Goal: Consume media (video, audio)

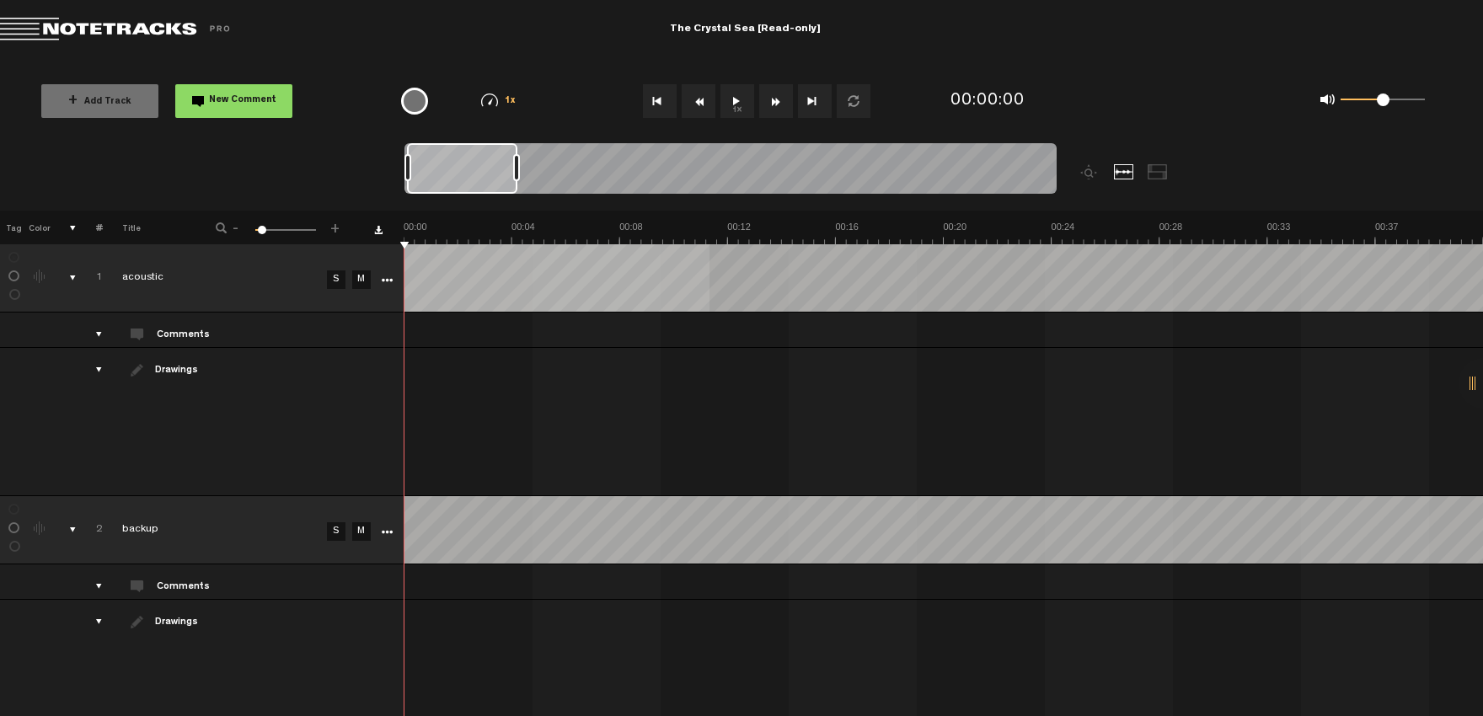
click at [73, 274] on div "comments, stamps & drawings" at bounding box center [66, 278] width 26 height 17
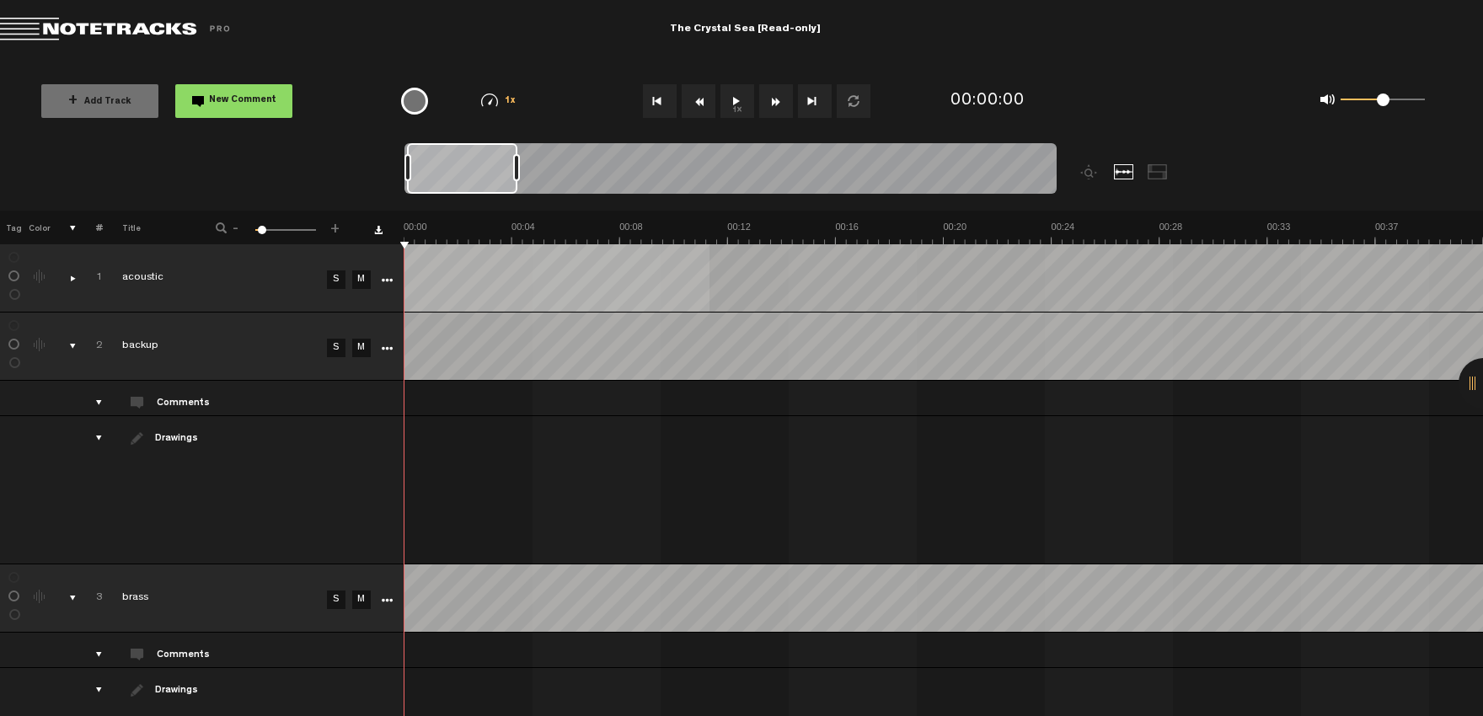
click at [72, 342] on div "comments, stamps & drawings" at bounding box center [66, 346] width 26 height 17
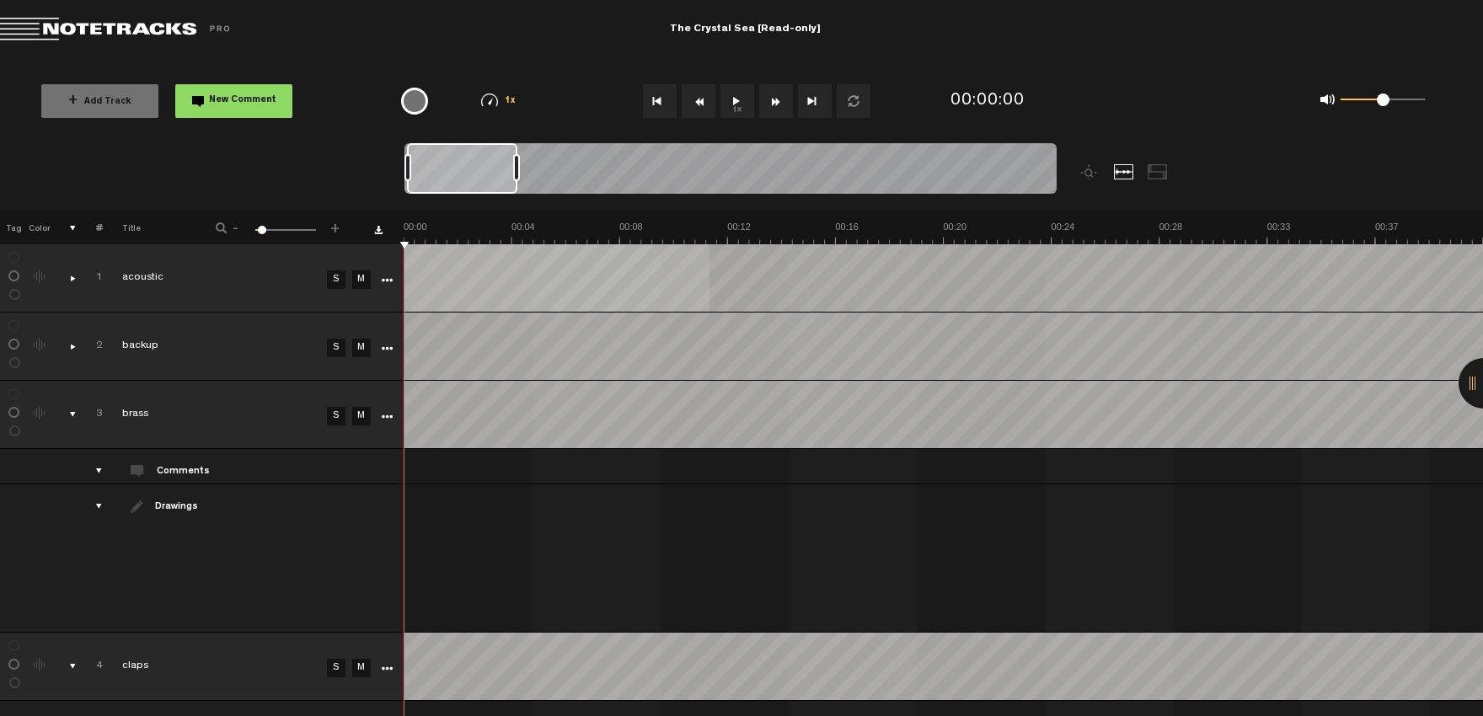
click at [742, 102] on button "1x" at bounding box center [738, 101] width 34 height 34
click at [75, 416] on div "comments, stamps & drawings" at bounding box center [66, 414] width 26 height 17
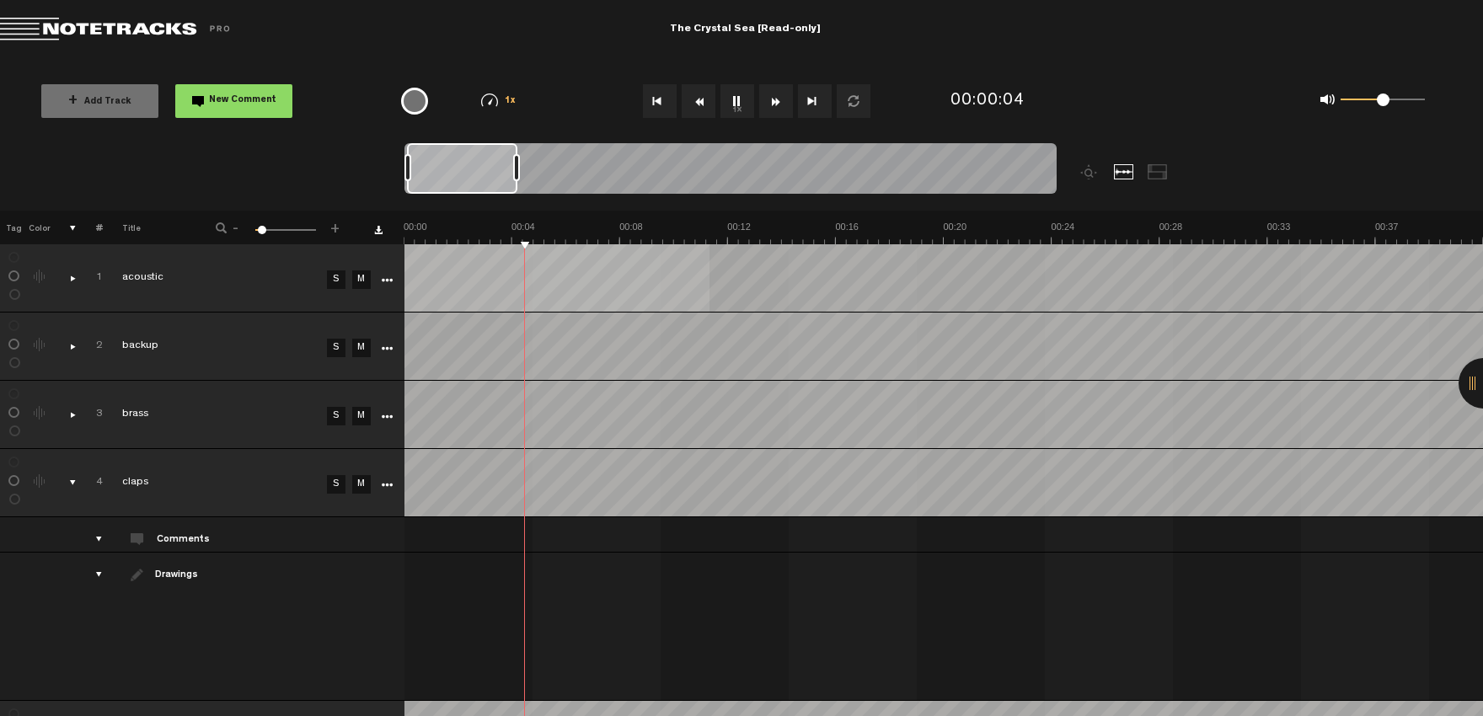
click at [72, 485] on div "comments, stamps & drawings" at bounding box center [66, 482] width 26 height 17
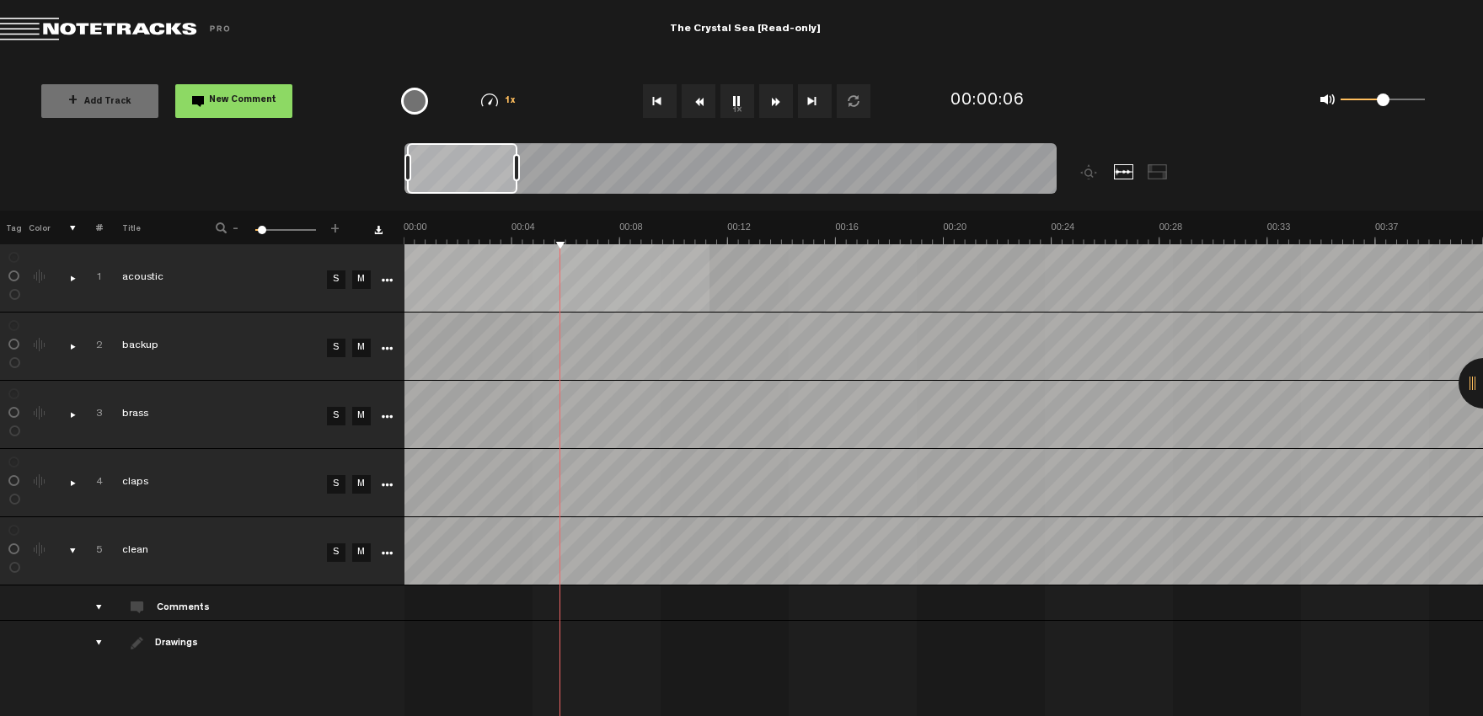
click at [72, 549] on div "comments, stamps & drawings" at bounding box center [66, 551] width 26 height 17
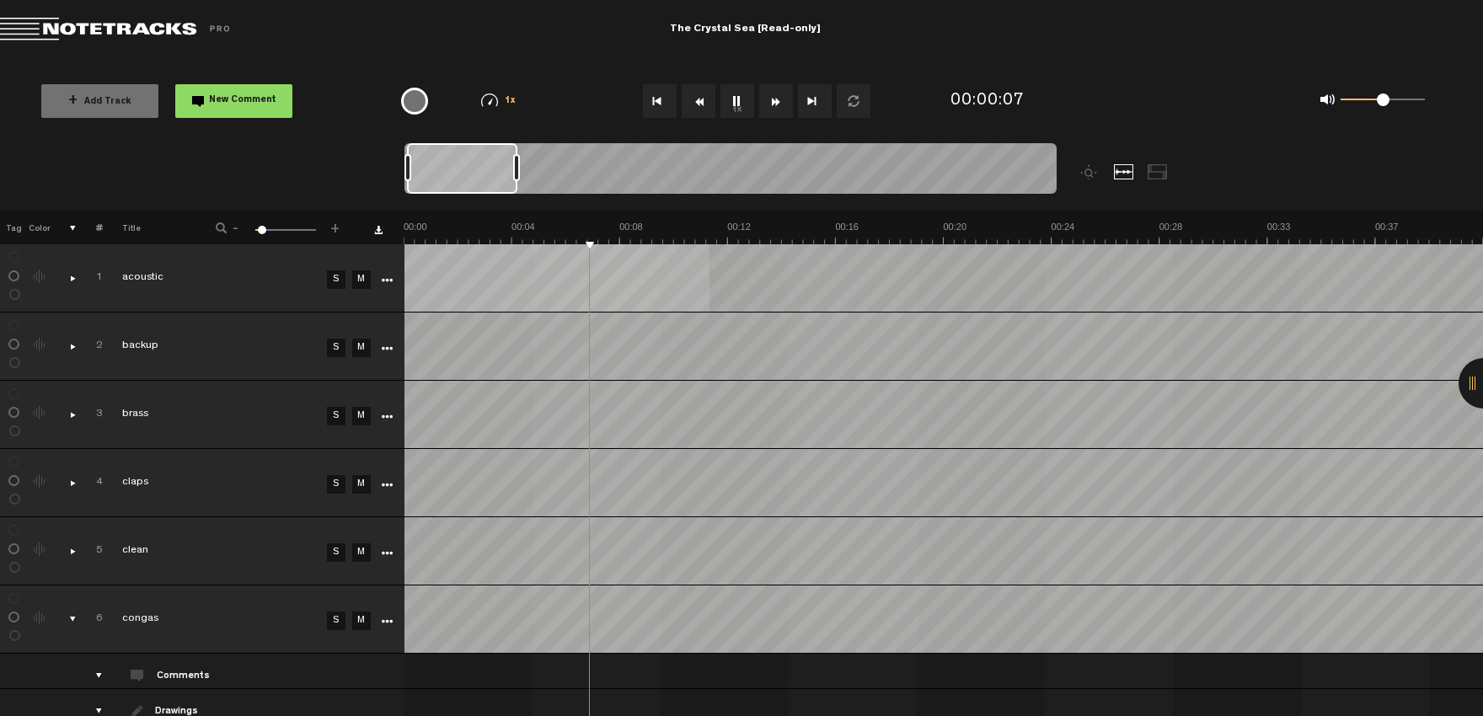
click at [72, 621] on div "comments, stamps & drawings" at bounding box center [66, 619] width 26 height 17
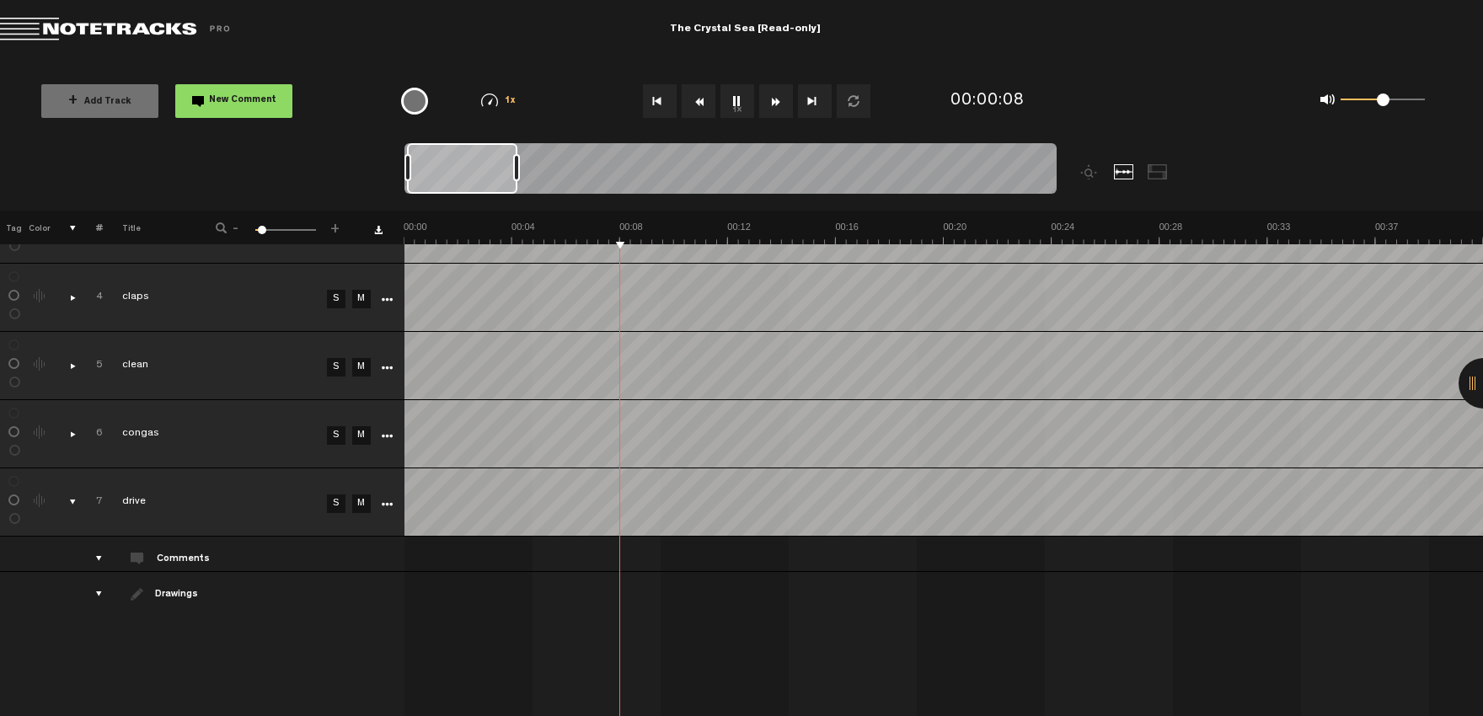
scroll to position [278, 0]
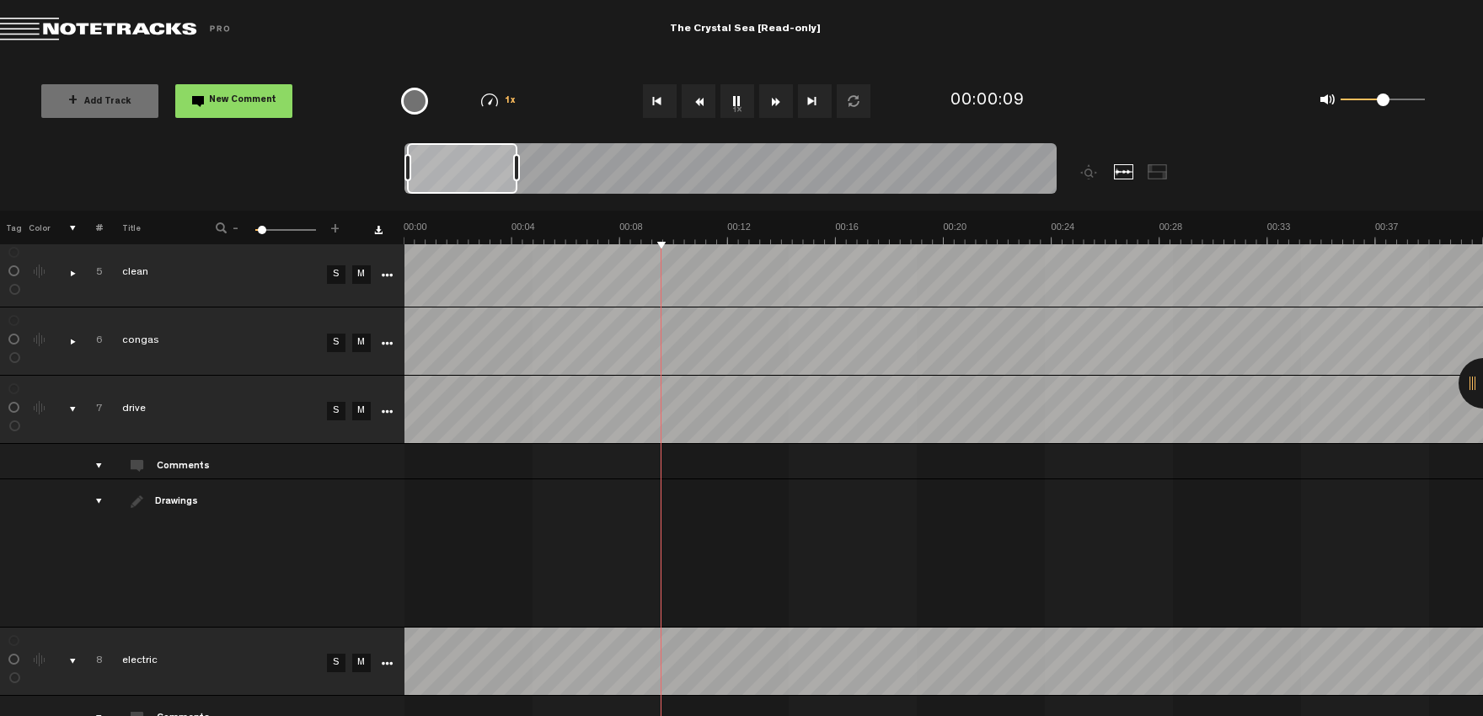
click at [74, 412] on div "comments, stamps & drawings" at bounding box center [66, 409] width 26 height 17
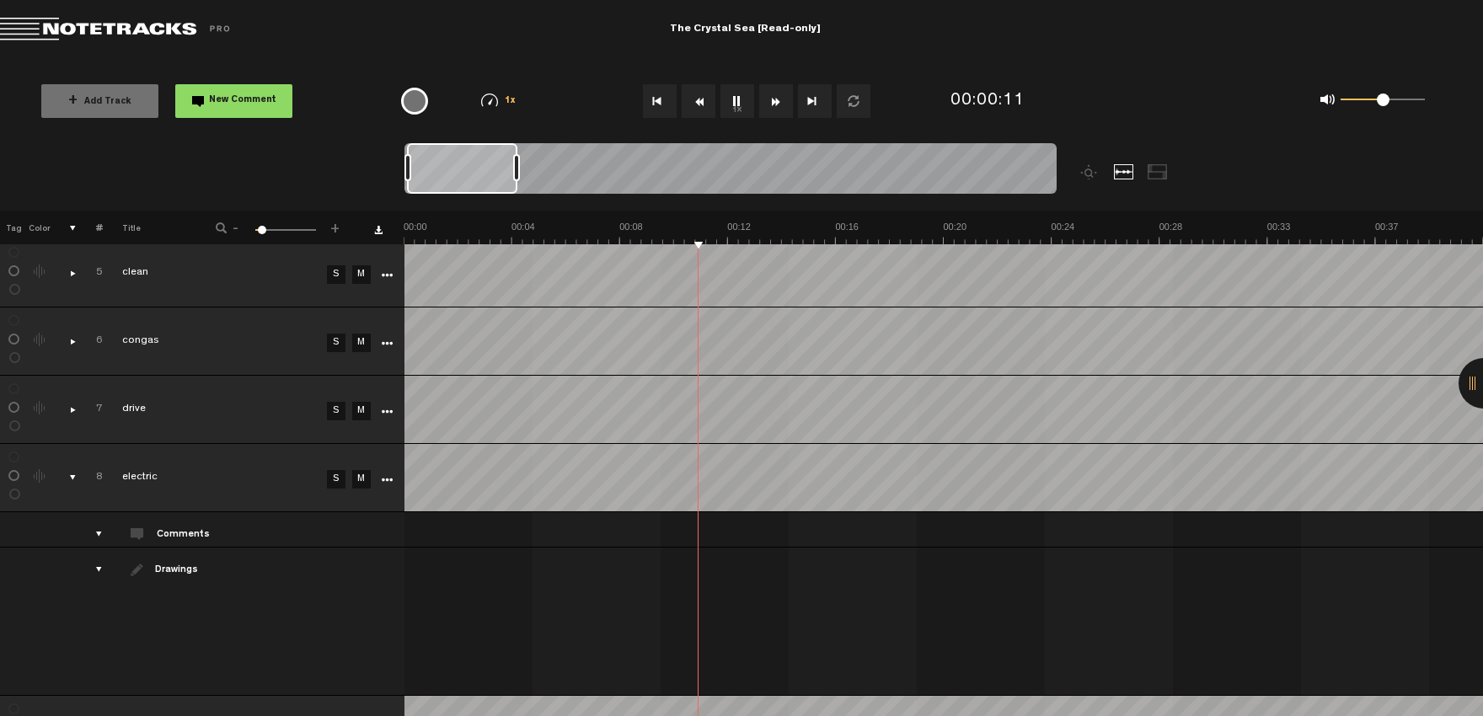
click at [75, 478] on div "comments, stamps & drawings" at bounding box center [66, 477] width 26 height 17
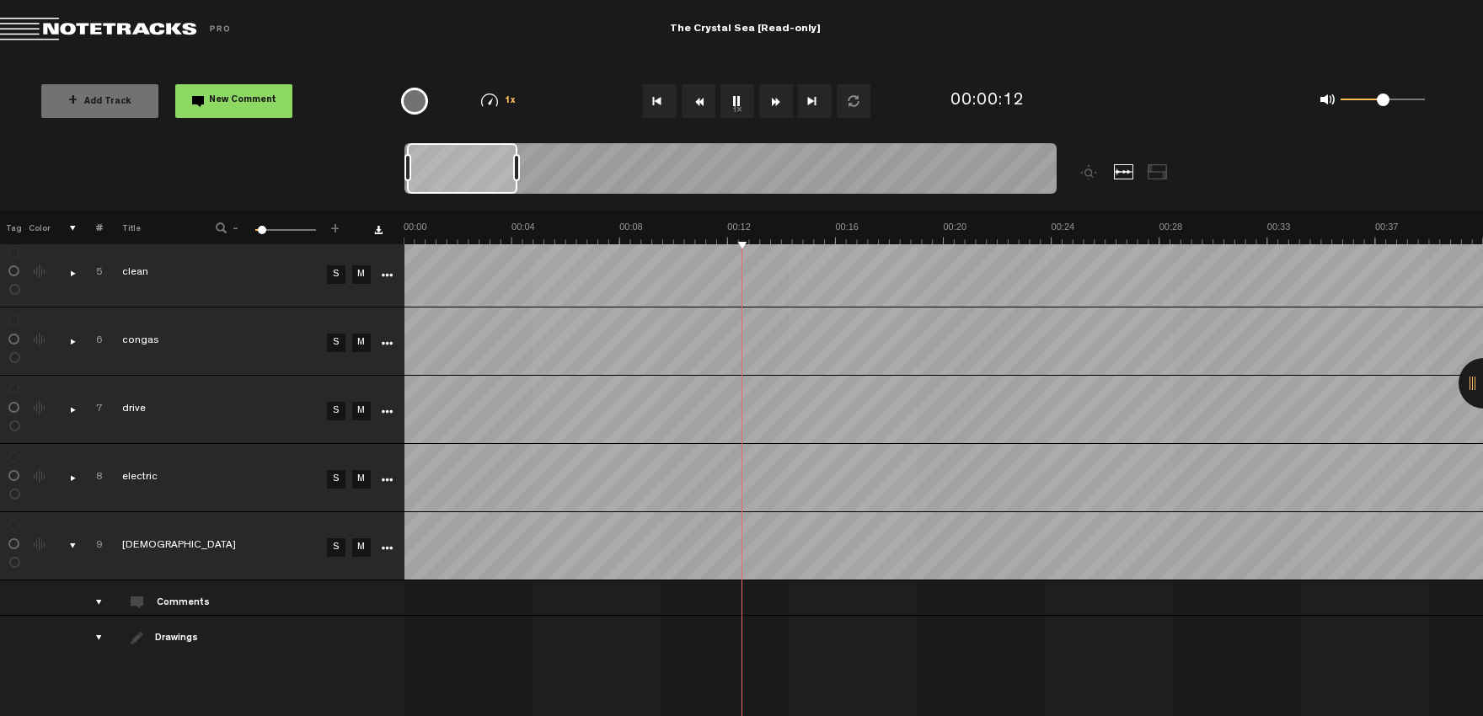
click at [72, 549] on div "comments, stamps & drawings" at bounding box center [66, 546] width 26 height 17
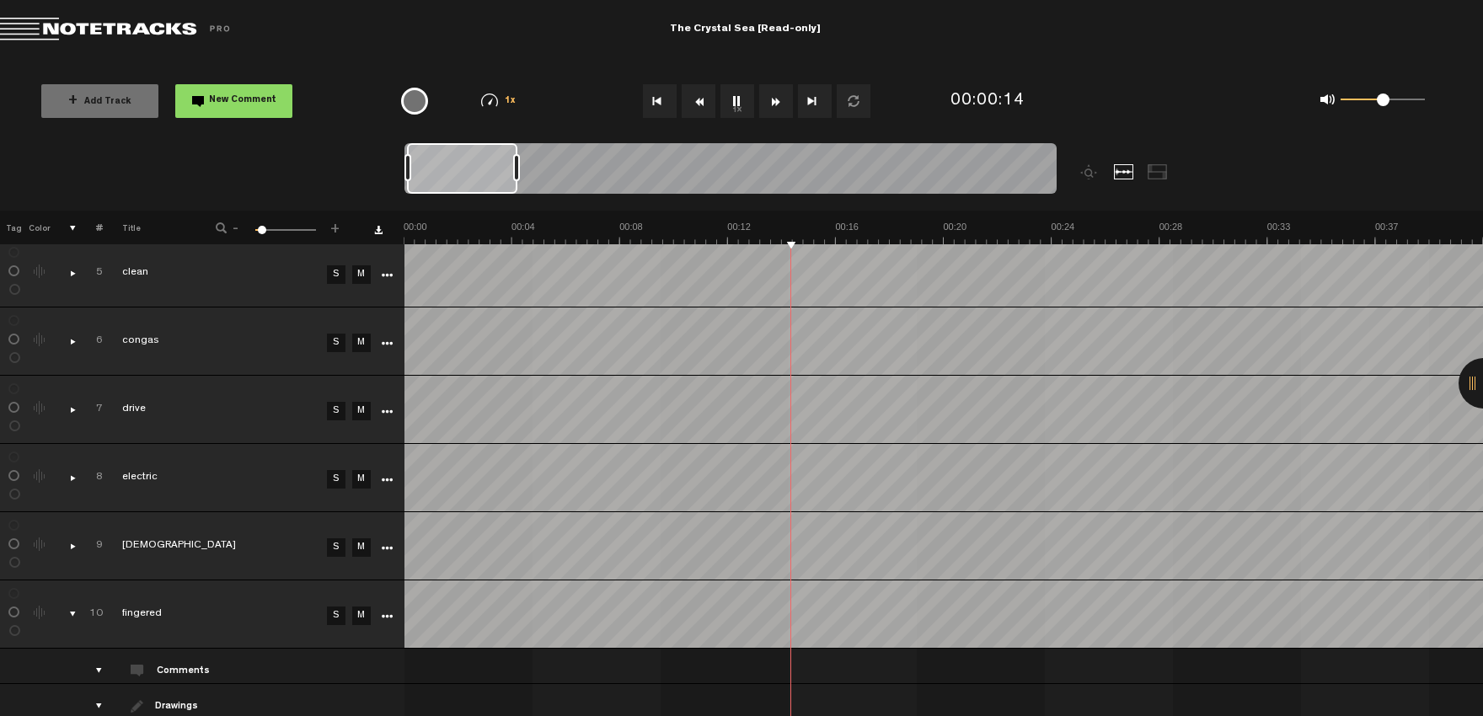
click at [73, 617] on div "comments, stamps & drawings" at bounding box center [66, 614] width 26 height 17
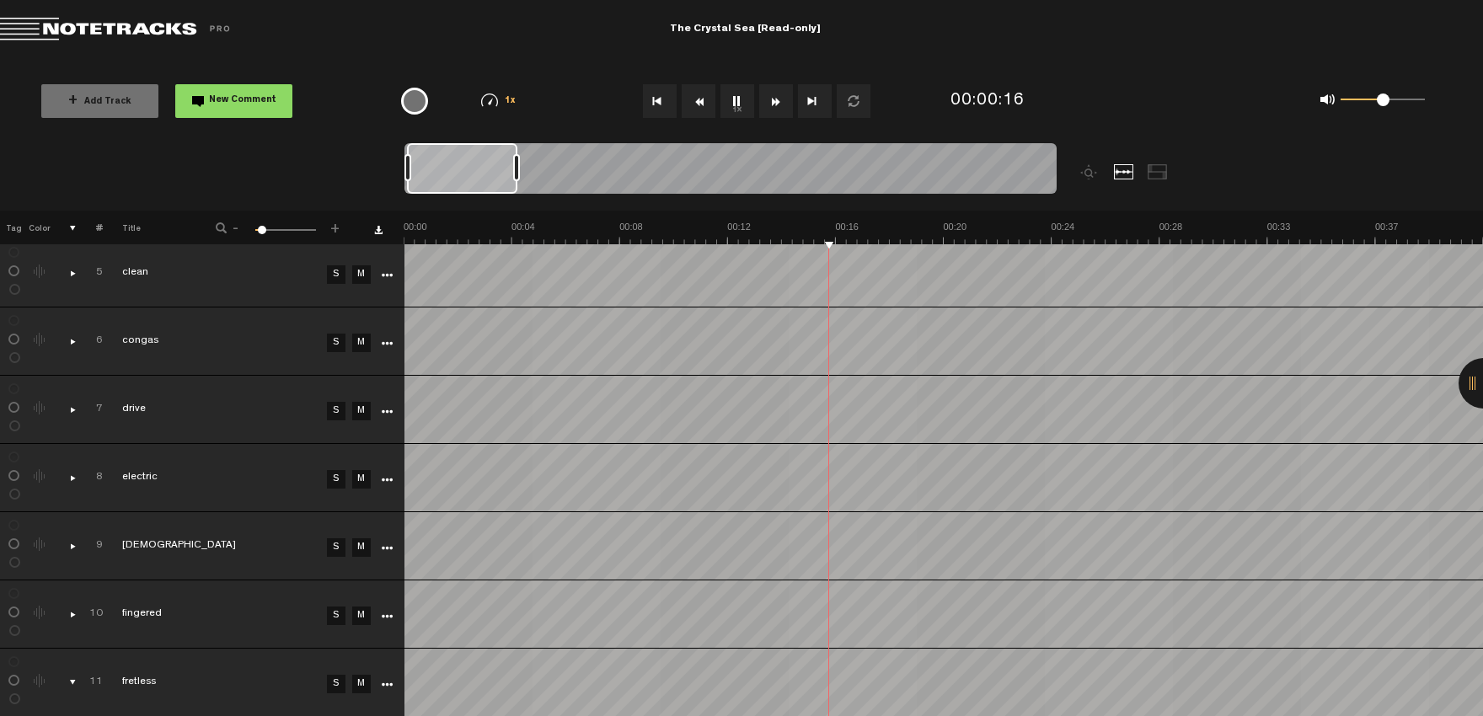
scroll to position [464, 0]
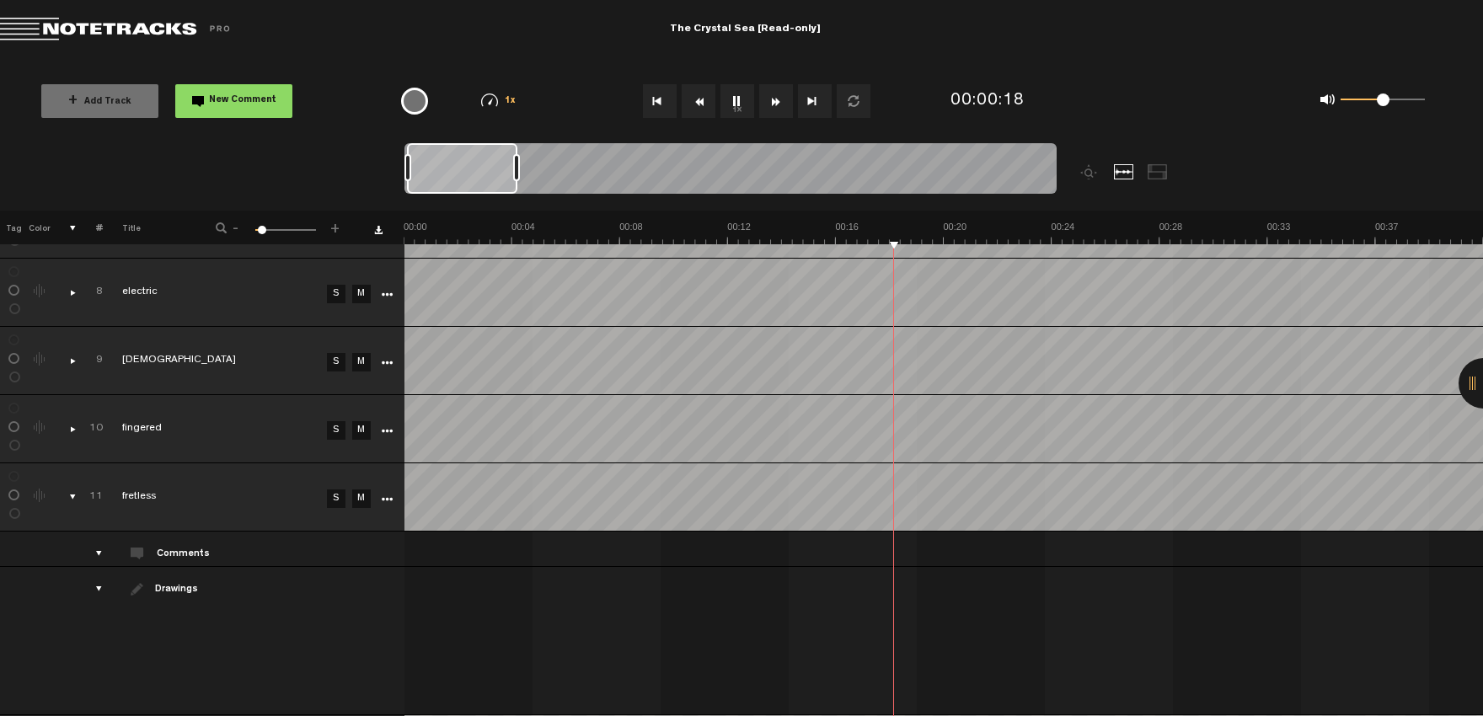
click at [387, 499] on icon "More" at bounding box center [387, 500] width 12 height 12
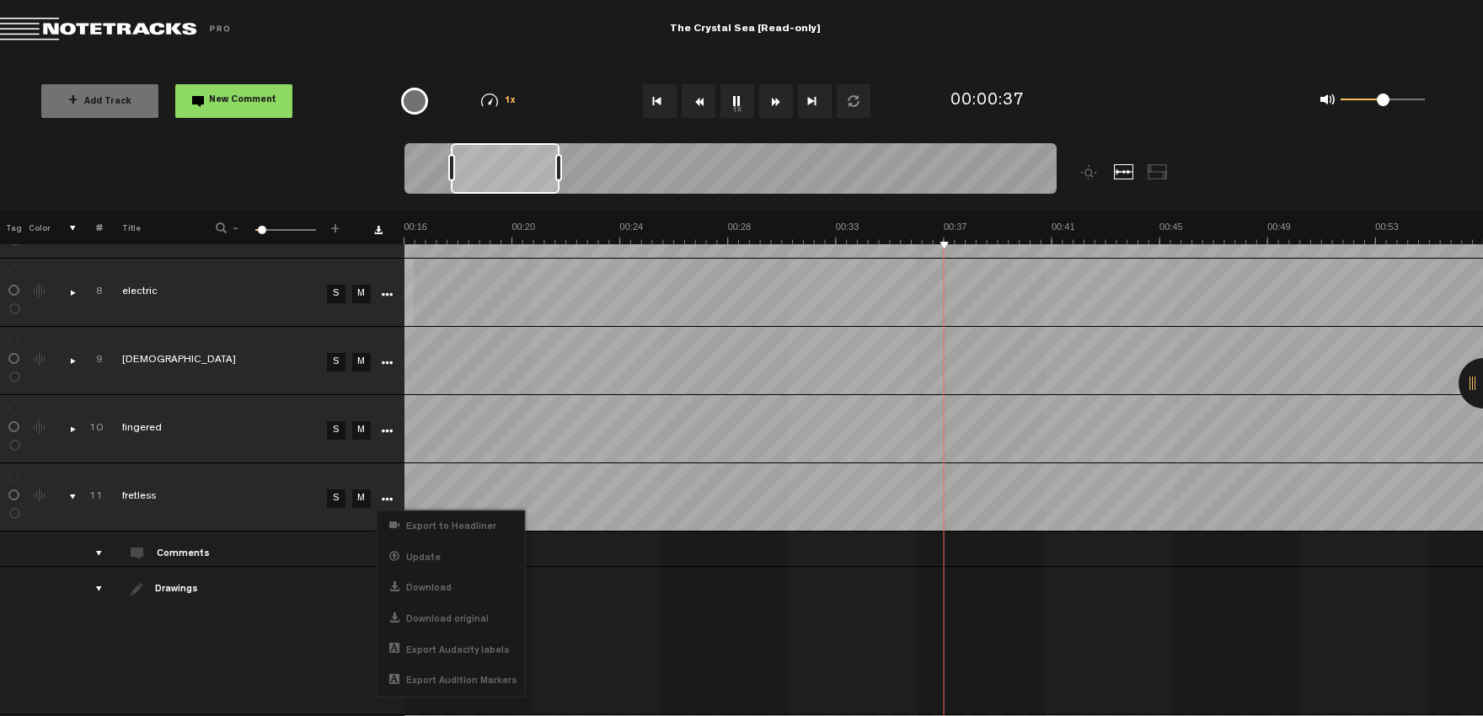
scroll to position [0, 431]
click at [70, 501] on div "comments, stamps & drawings" at bounding box center [66, 497] width 26 height 17
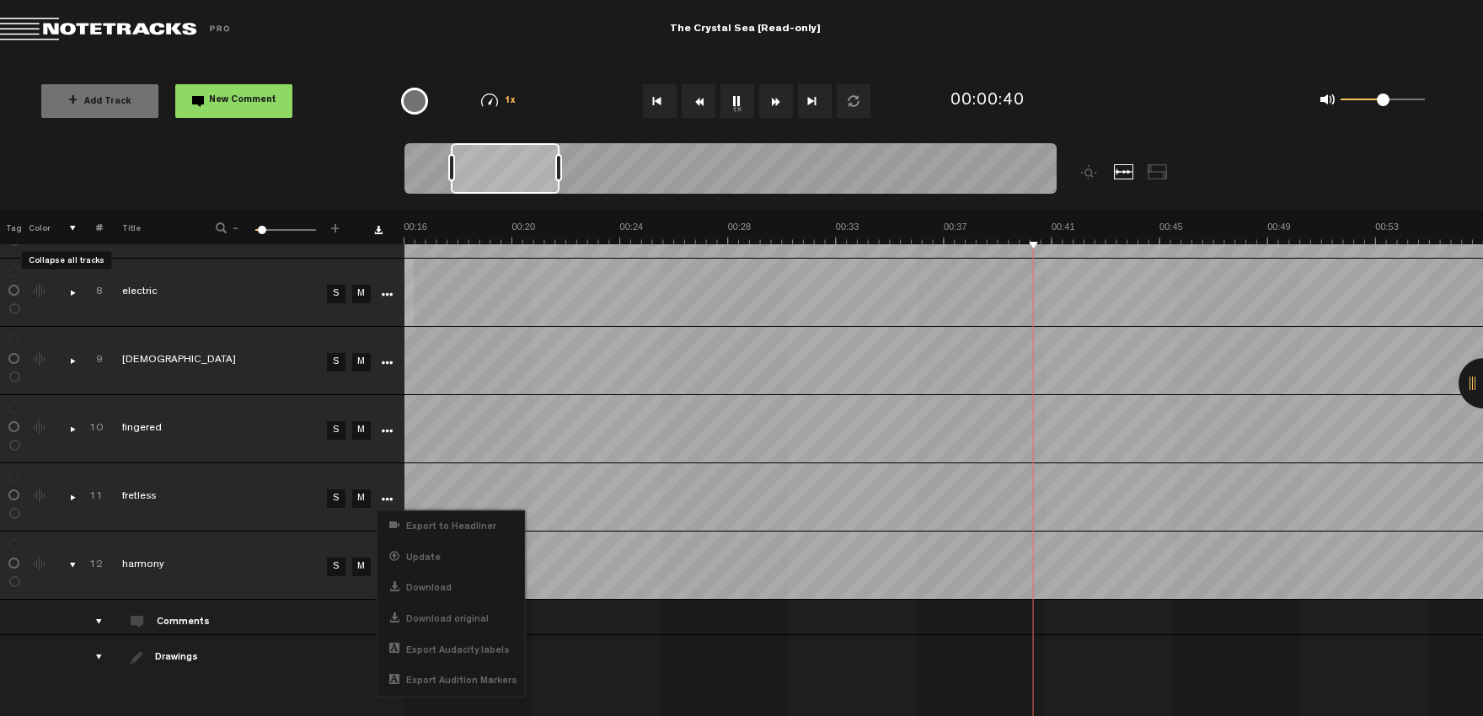
click at [76, 228] on th at bounding box center [64, 228] width 26 height 34
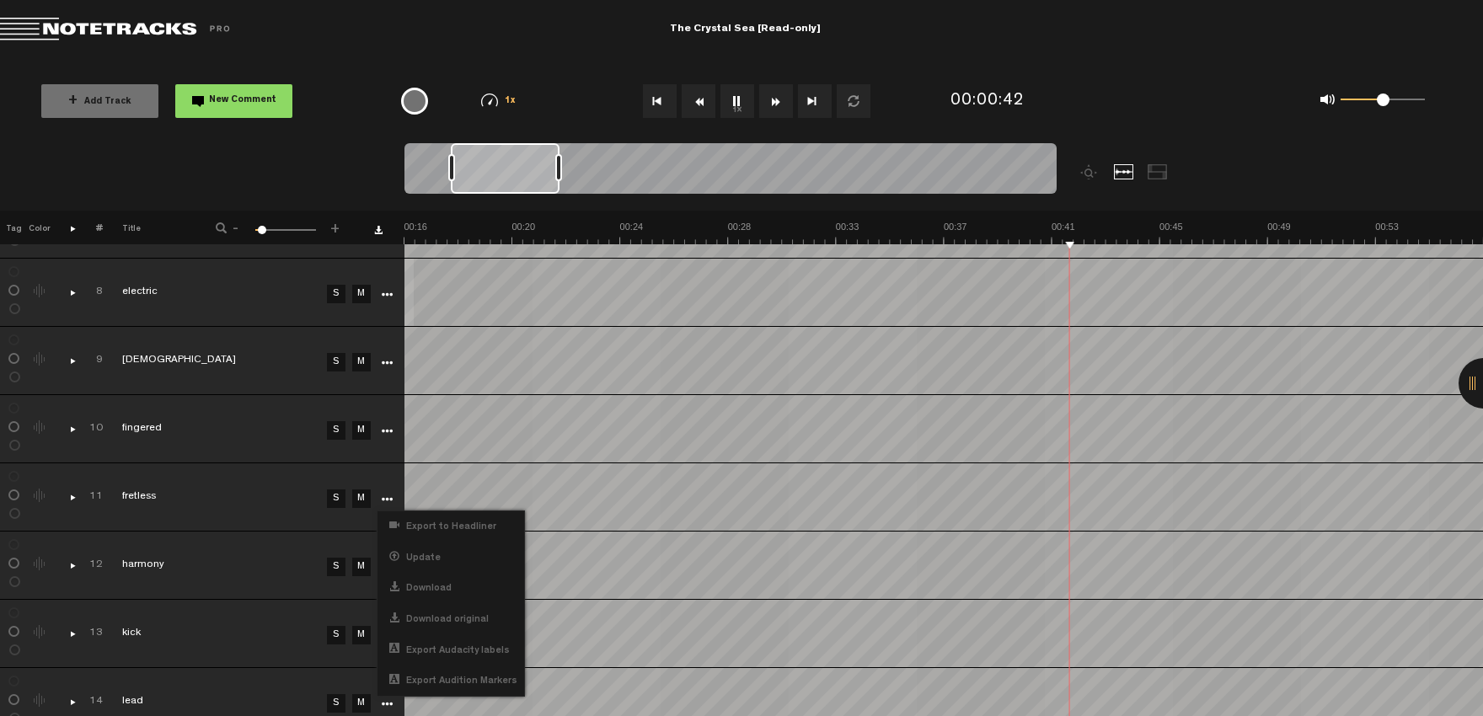
scroll to position [649, 0]
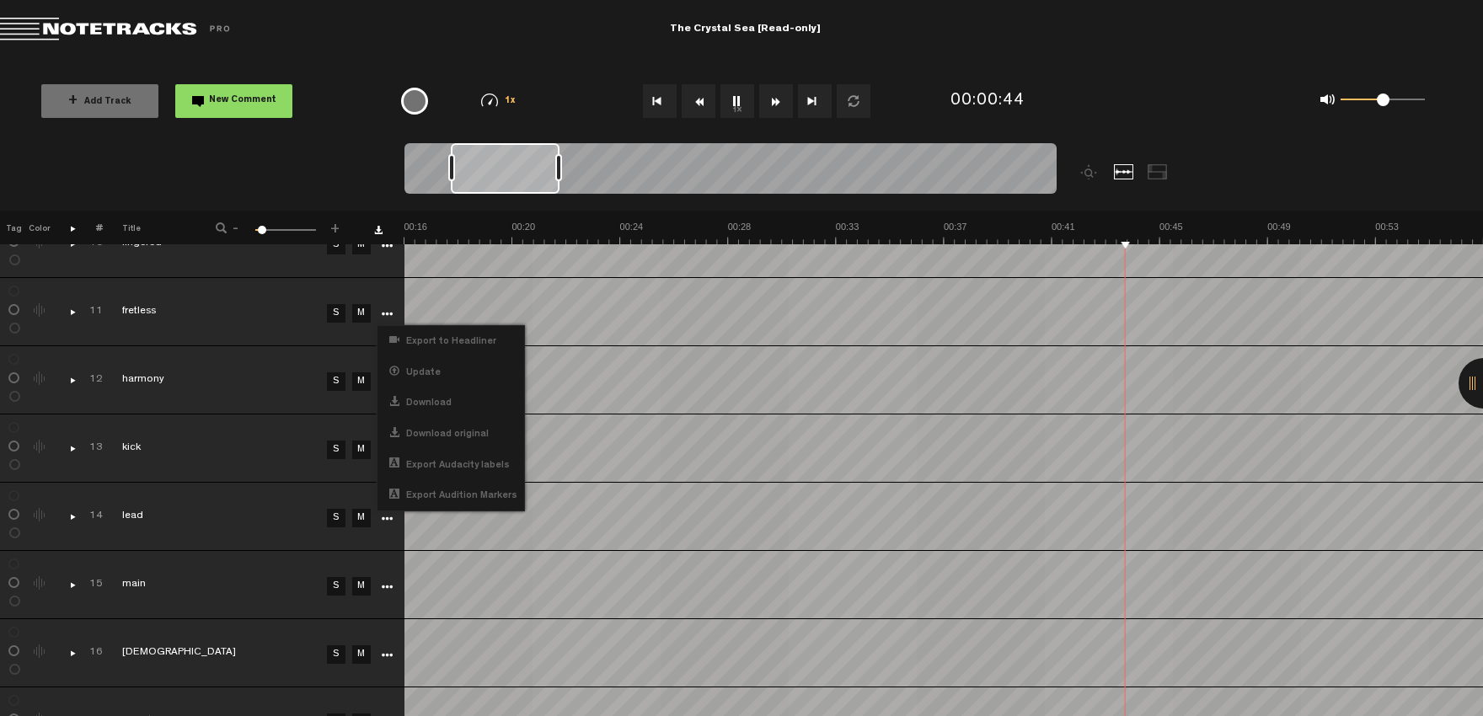
click at [356, 382] on link "M" at bounding box center [361, 382] width 19 height 19
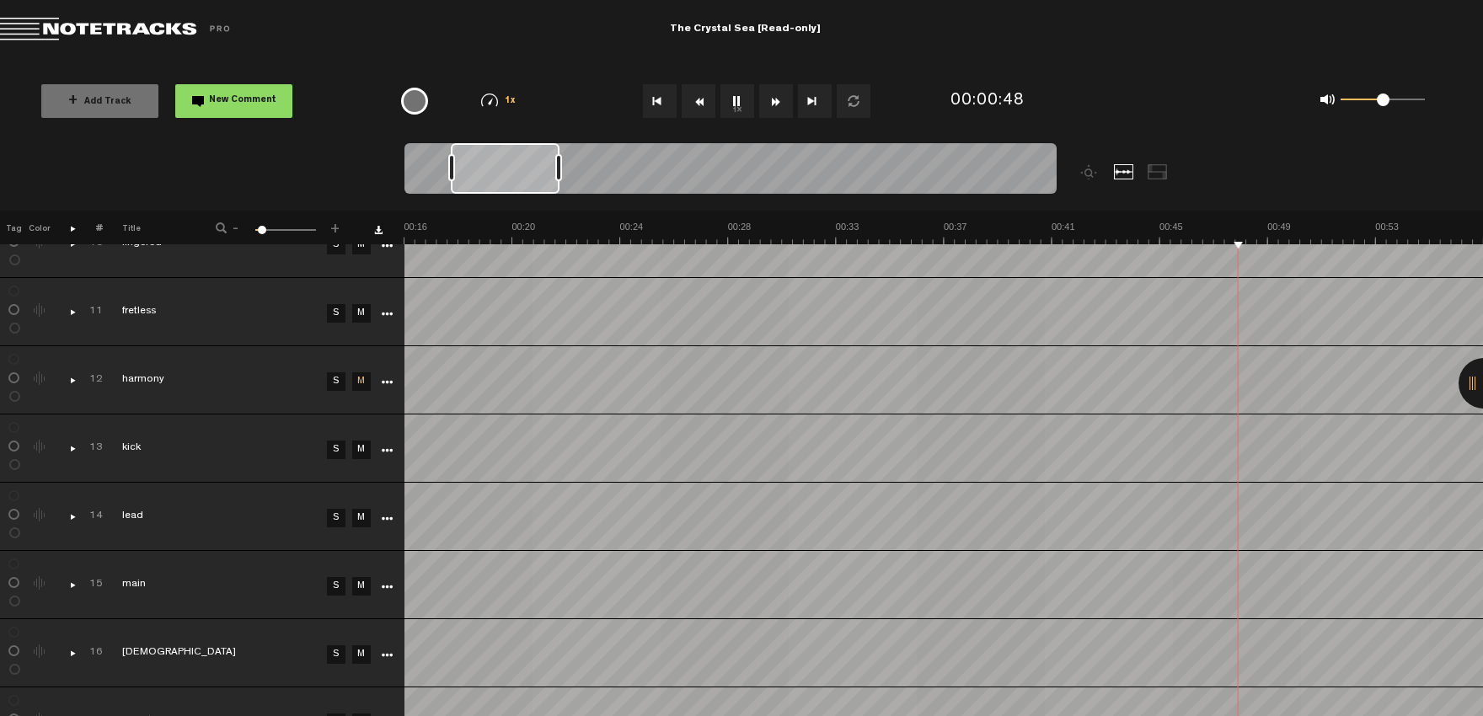
click at [367, 448] on link "M" at bounding box center [361, 450] width 19 height 19
click at [360, 521] on link "M" at bounding box center [361, 518] width 19 height 19
click at [358, 587] on link "M" at bounding box center [361, 586] width 19 height 19
click at [362, 654] on link "M" at bounding box center [361, 655] width 19 height 19
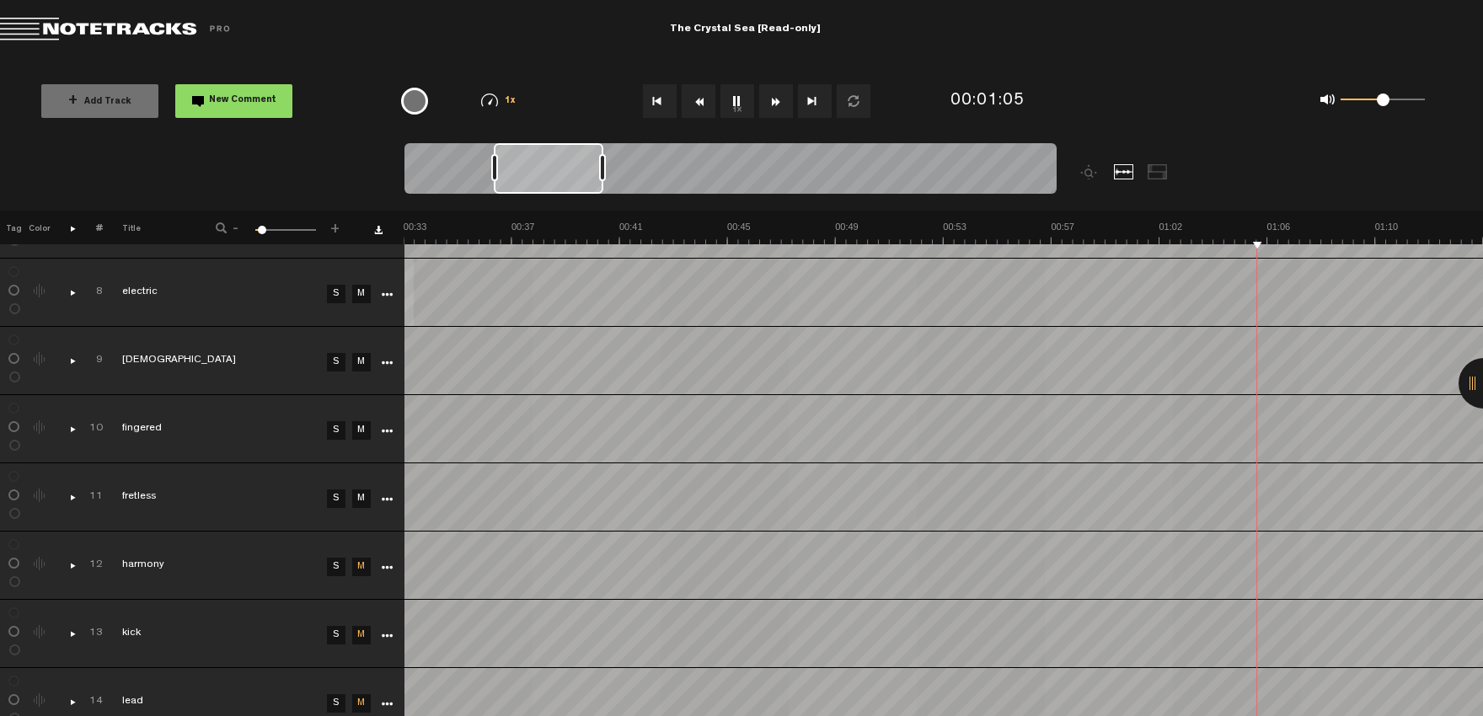
scroll to position [556, 0]
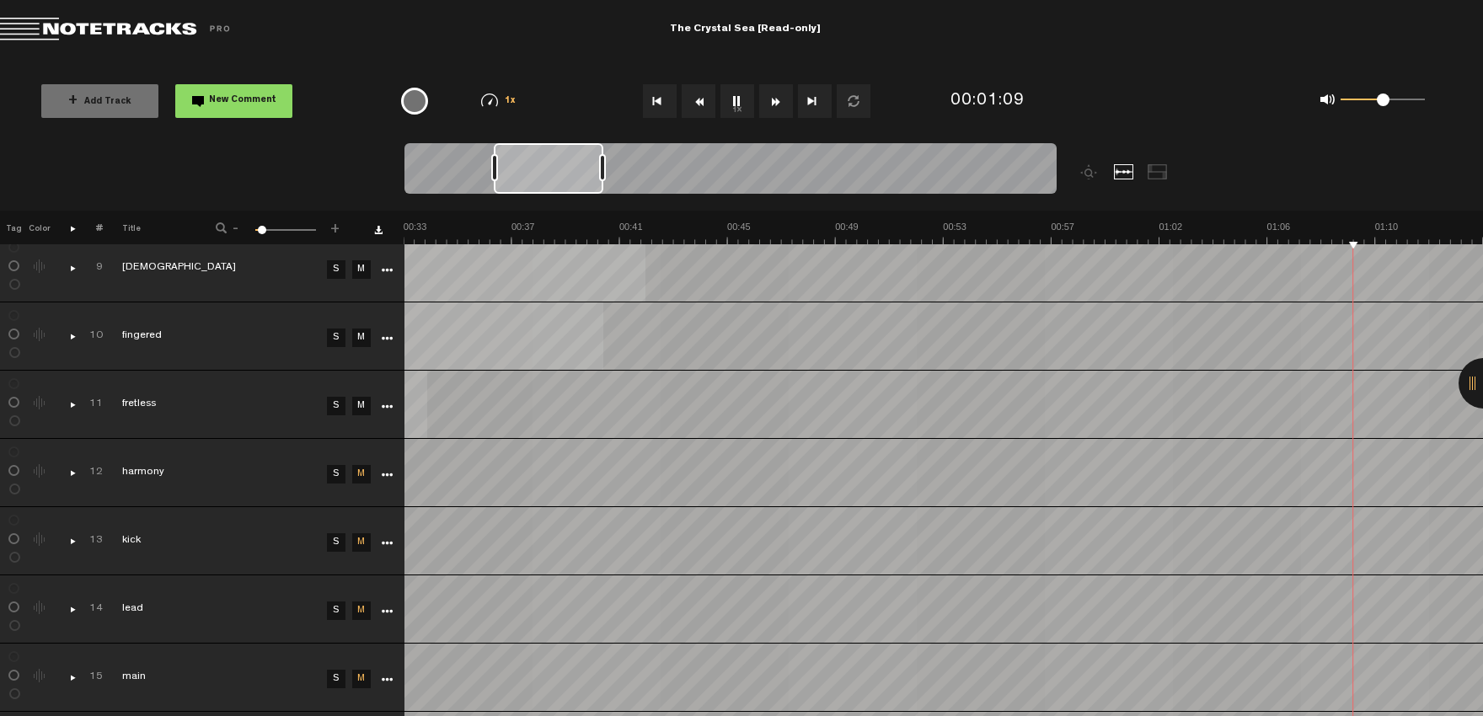
click at [654, 105] on button "Go to beginning" at bounding box center [660, 101] width 34 height 34
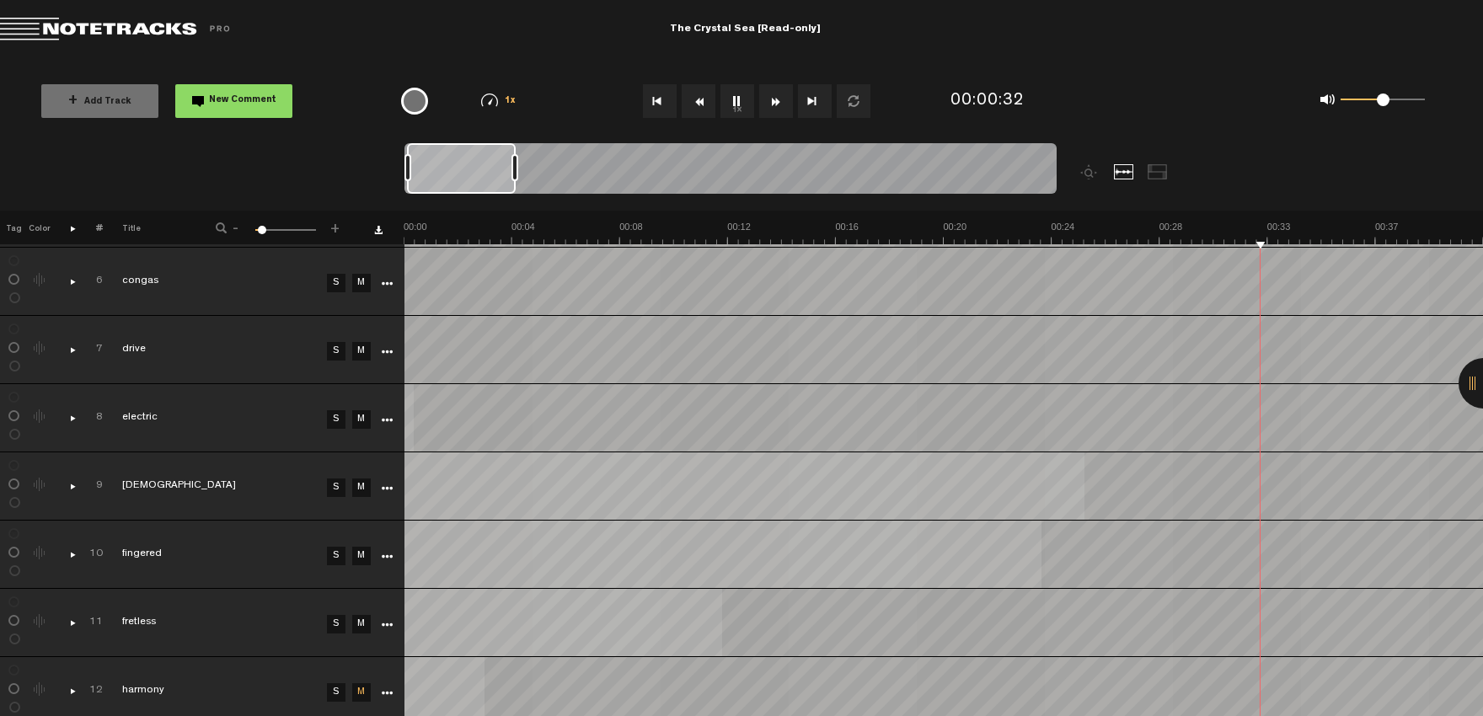
scroll to position [0, 0]
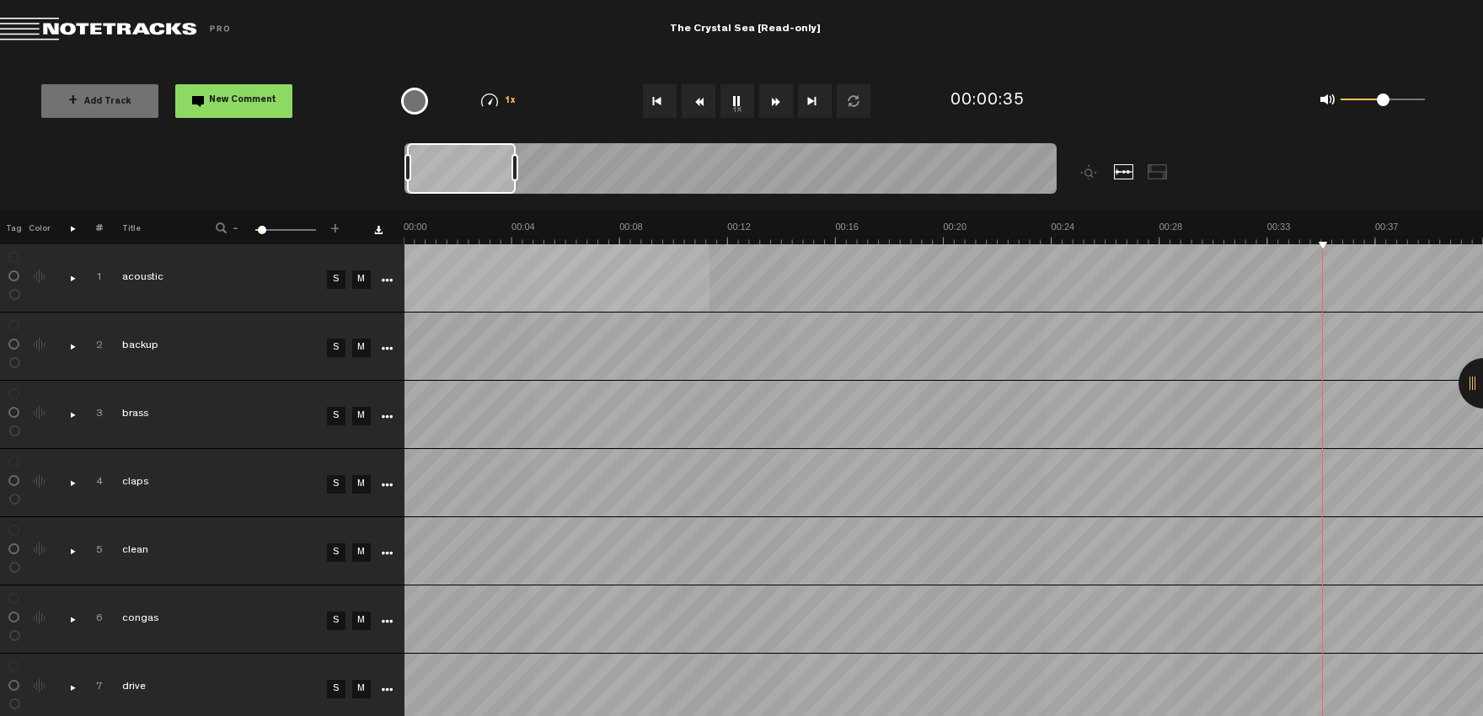
click at [360, 350] on link "M" at bounding box center [361, 348] width 19 height 19
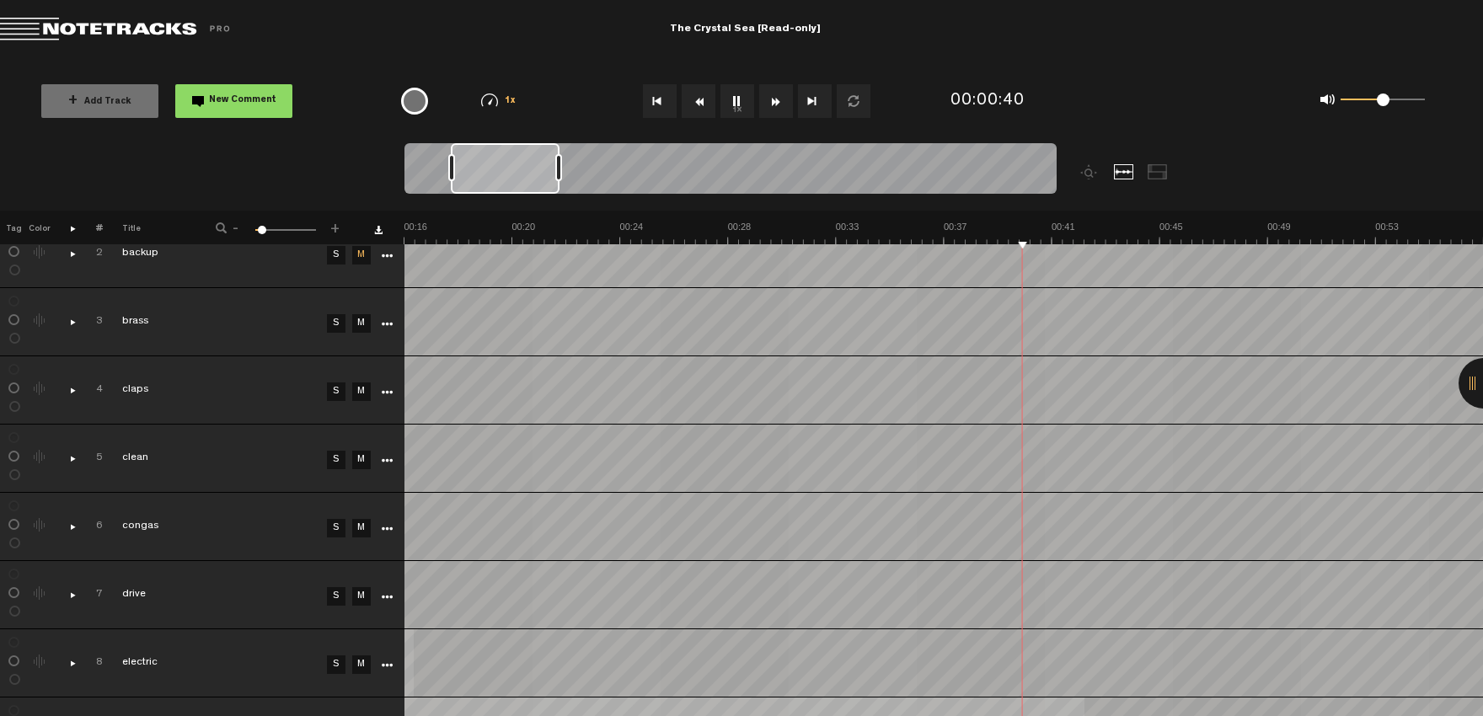
scroll to position [185, 0]
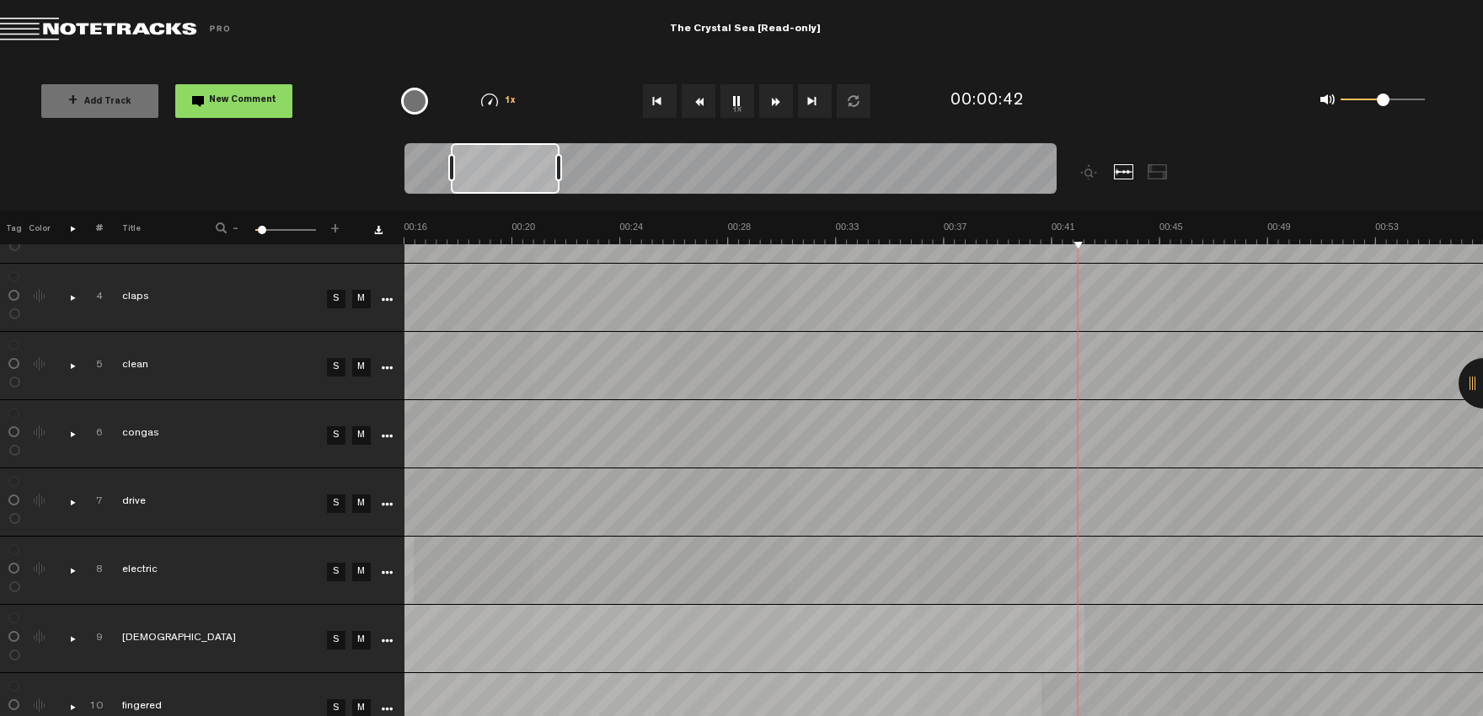
click at [363, 640] on link "M" at bounding box center [361, 640] width 19 height 19
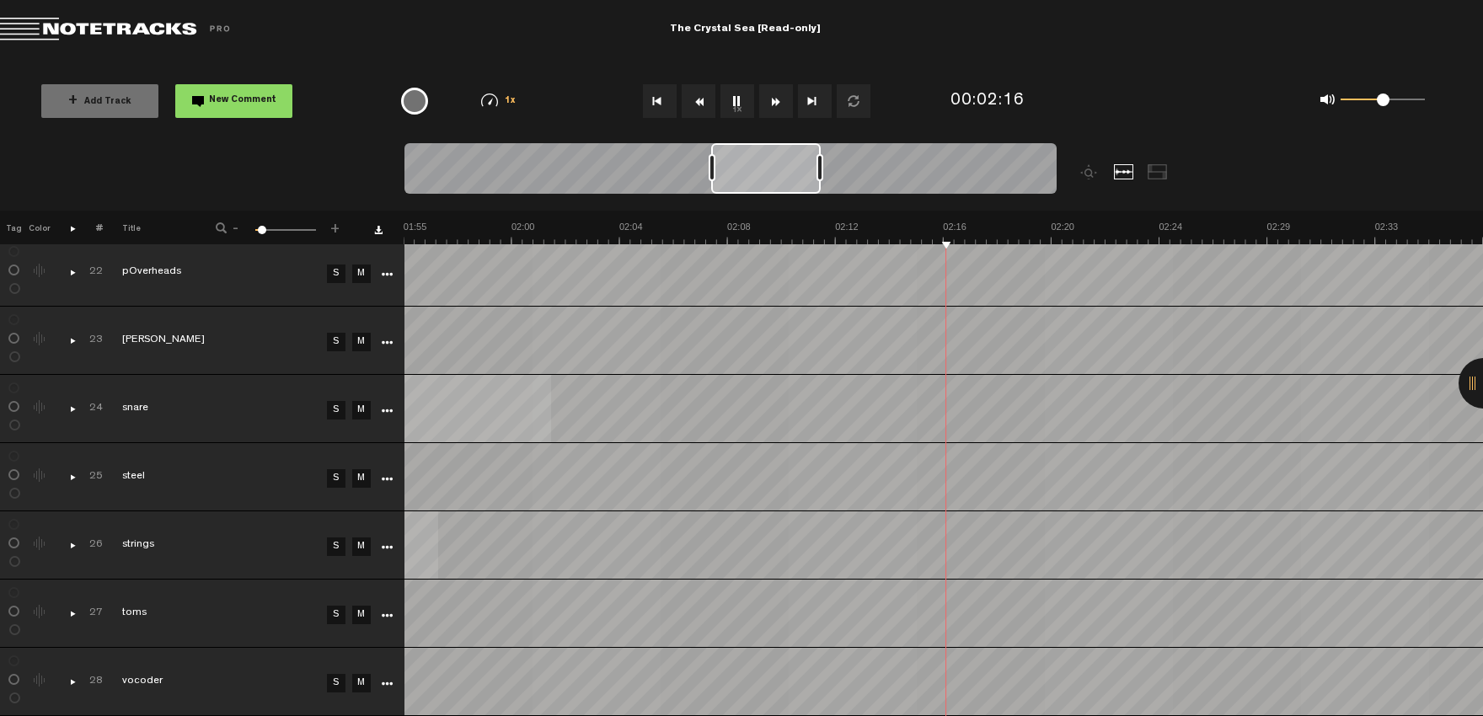
scroll to position [0, 3022]
click at [355, 674] on link "M" at bounding box center [361, 683] width 19 height 19
click at [410, 238] on img at bounding box center [620, 233] width 6478 height 24
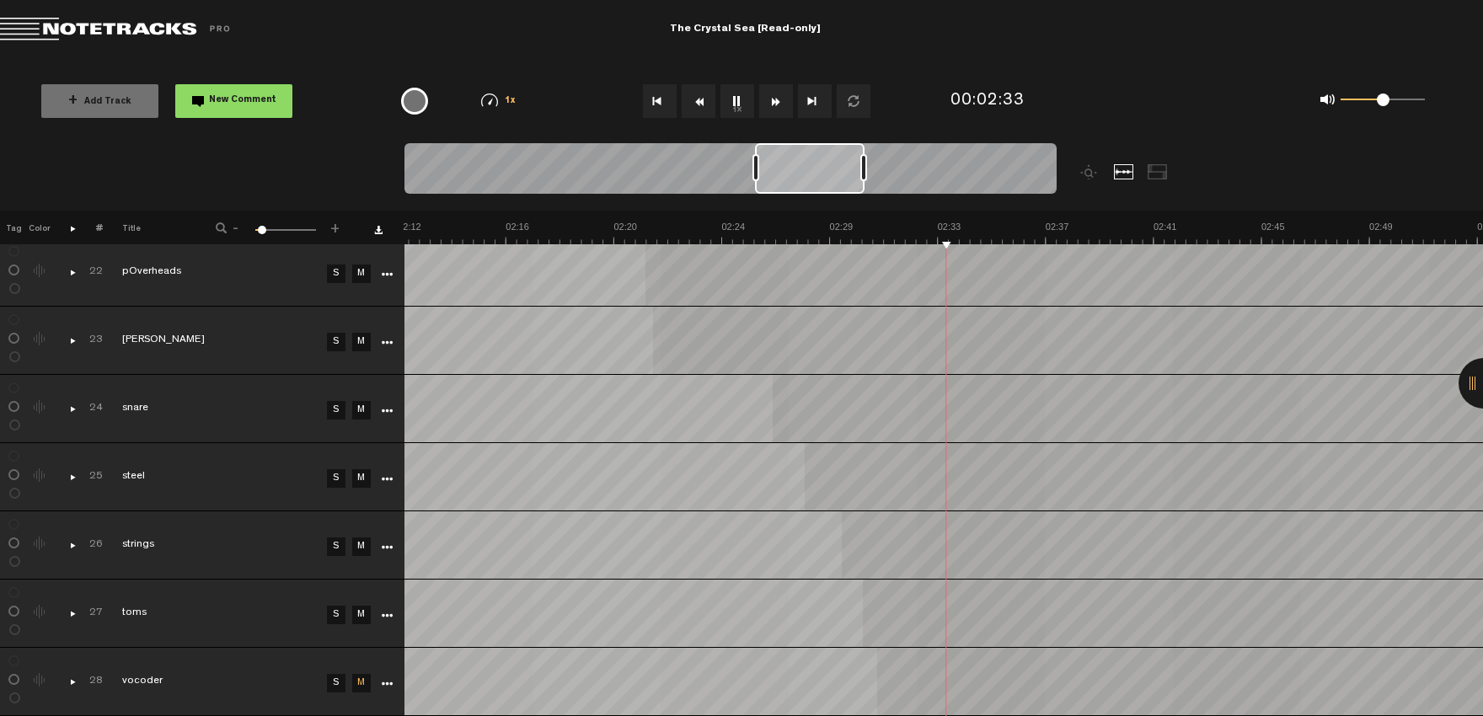
scroll to position [0, 3460]
click at [508, 231] on img at bounding box center [182, 233] width 6478 height 24
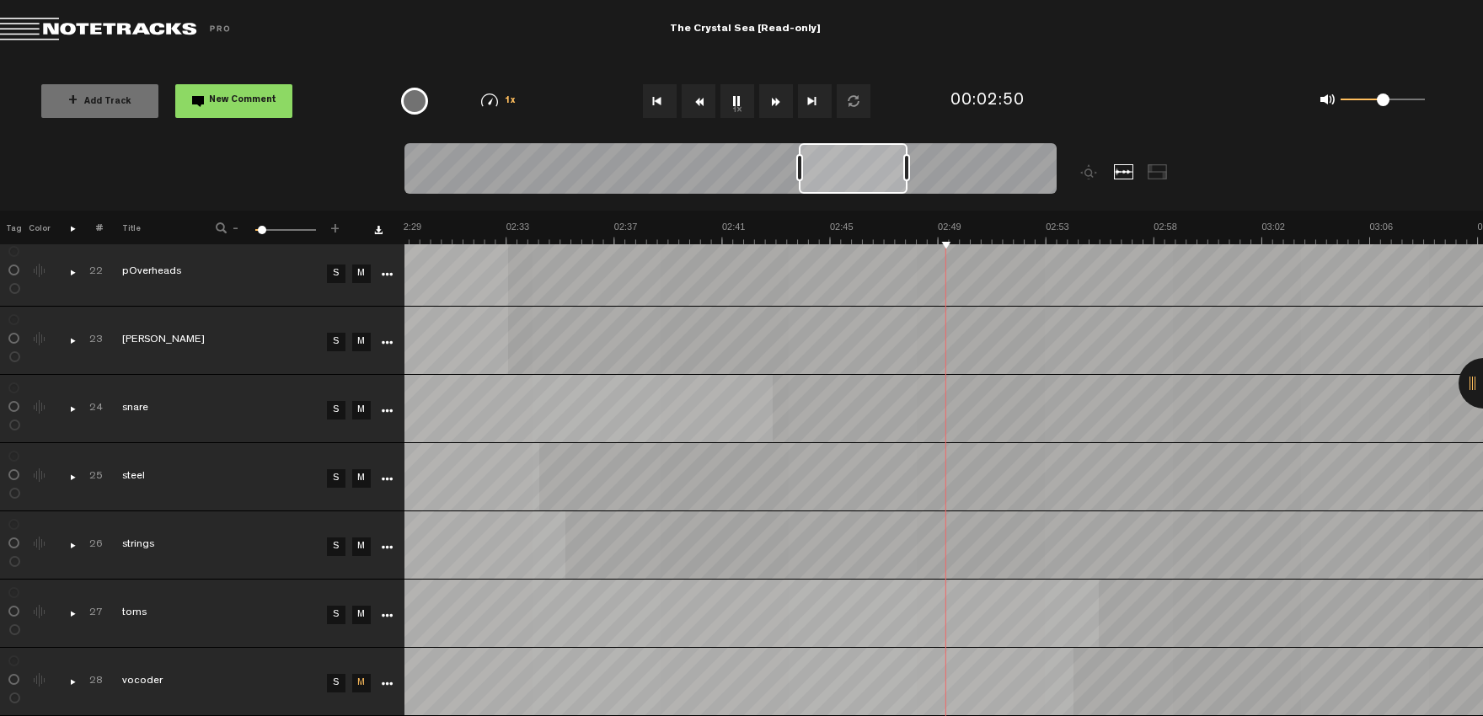
scroll to position [0, 3892]
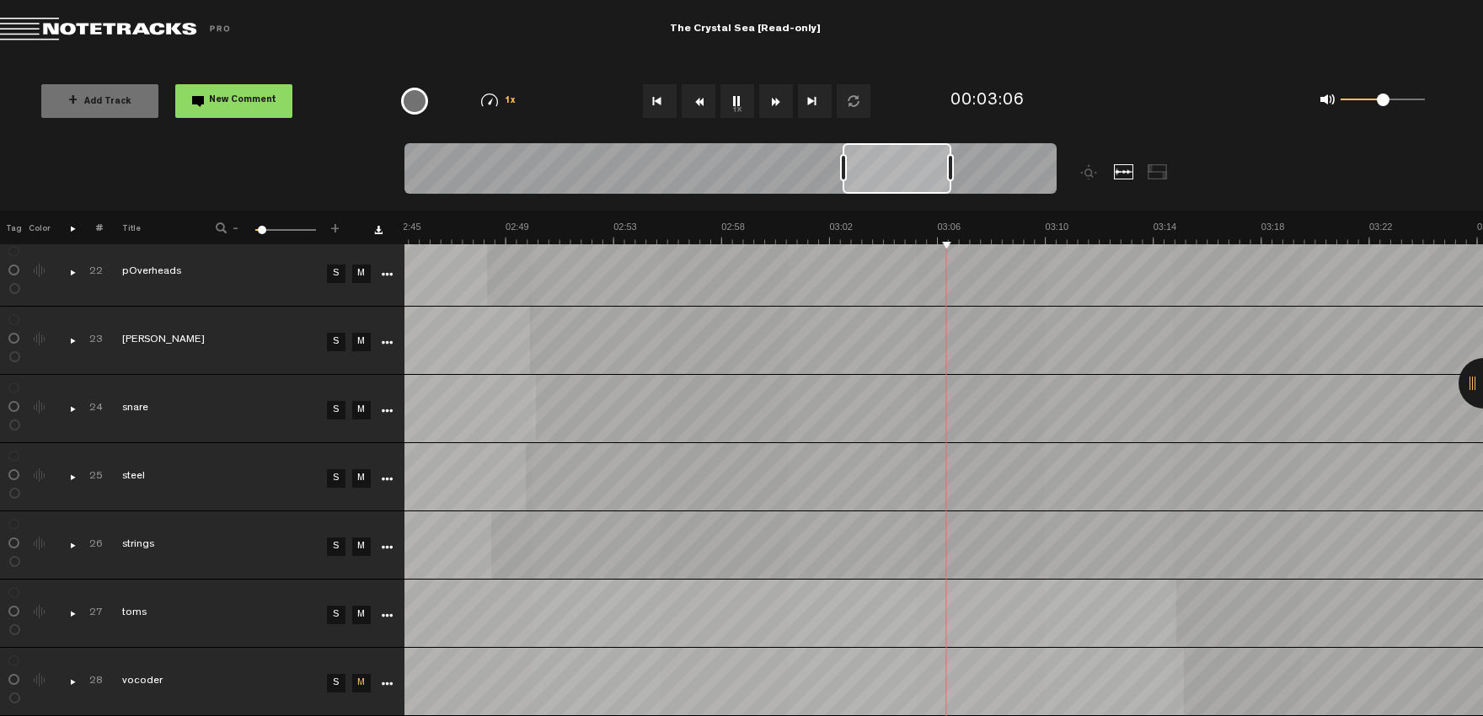
scroll to position [0, 4323]
click at [403, 234] on th at bounding box center [383, 228] width 42 height 34
click at [737, 104] on button "1x" at bounding box center [738, 101] width 34 height 34
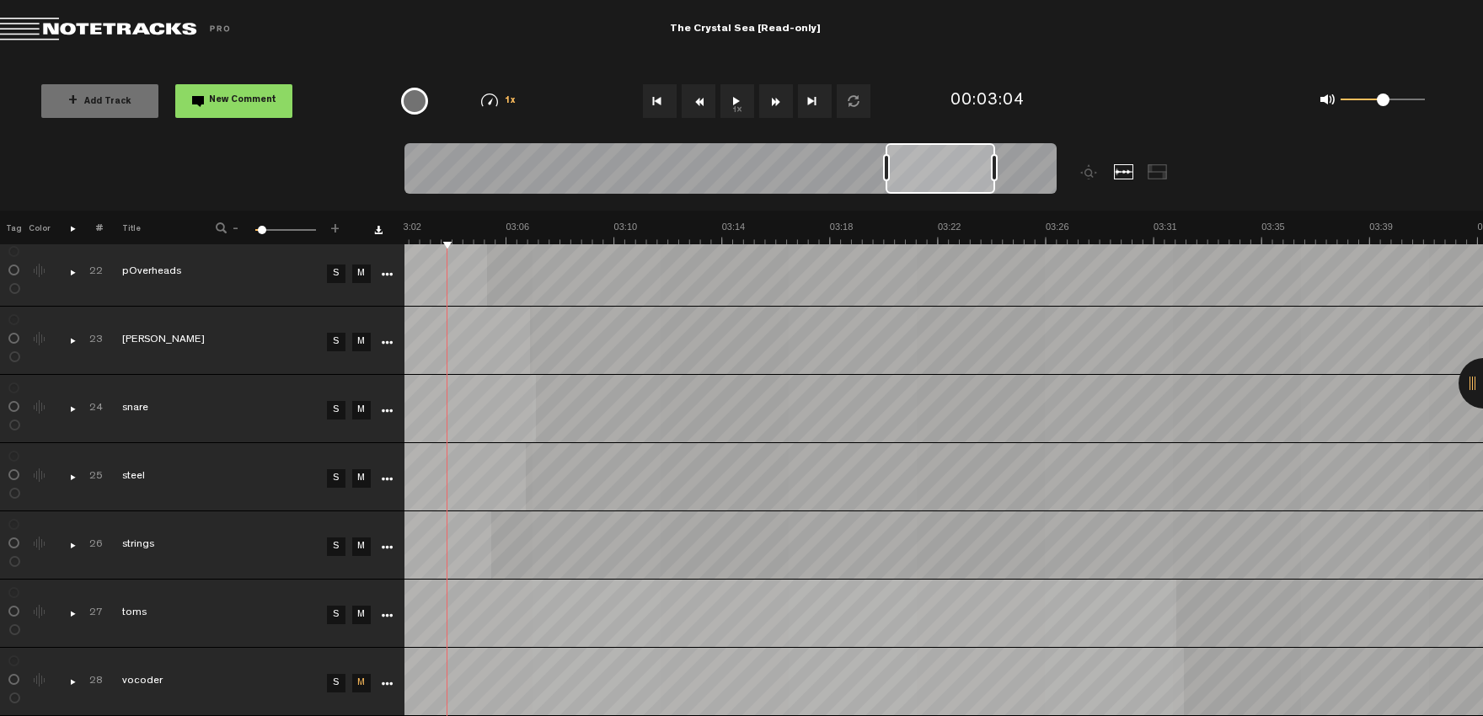
click at [739, 101] on button "1x" at bounding box center [738, 101] width 34 height 34
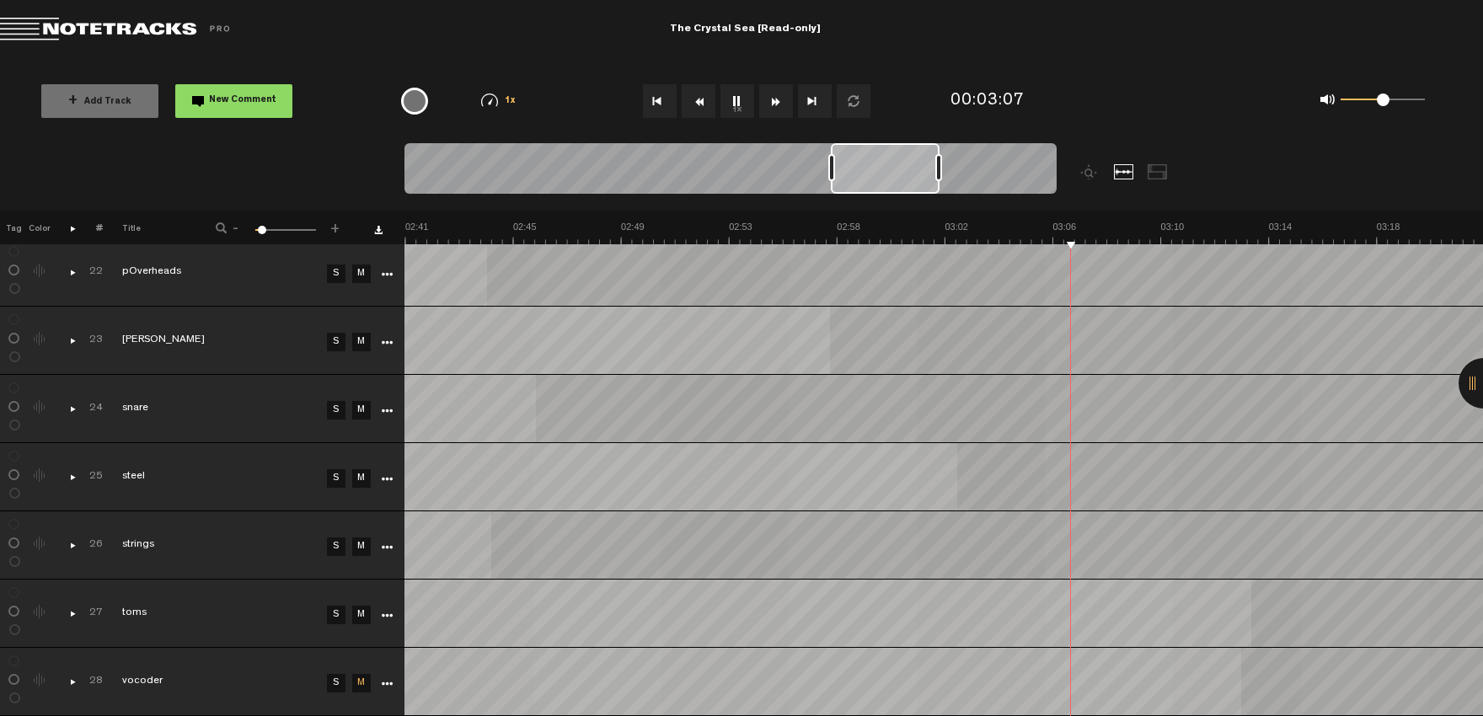
scroll to position [0, 4307]
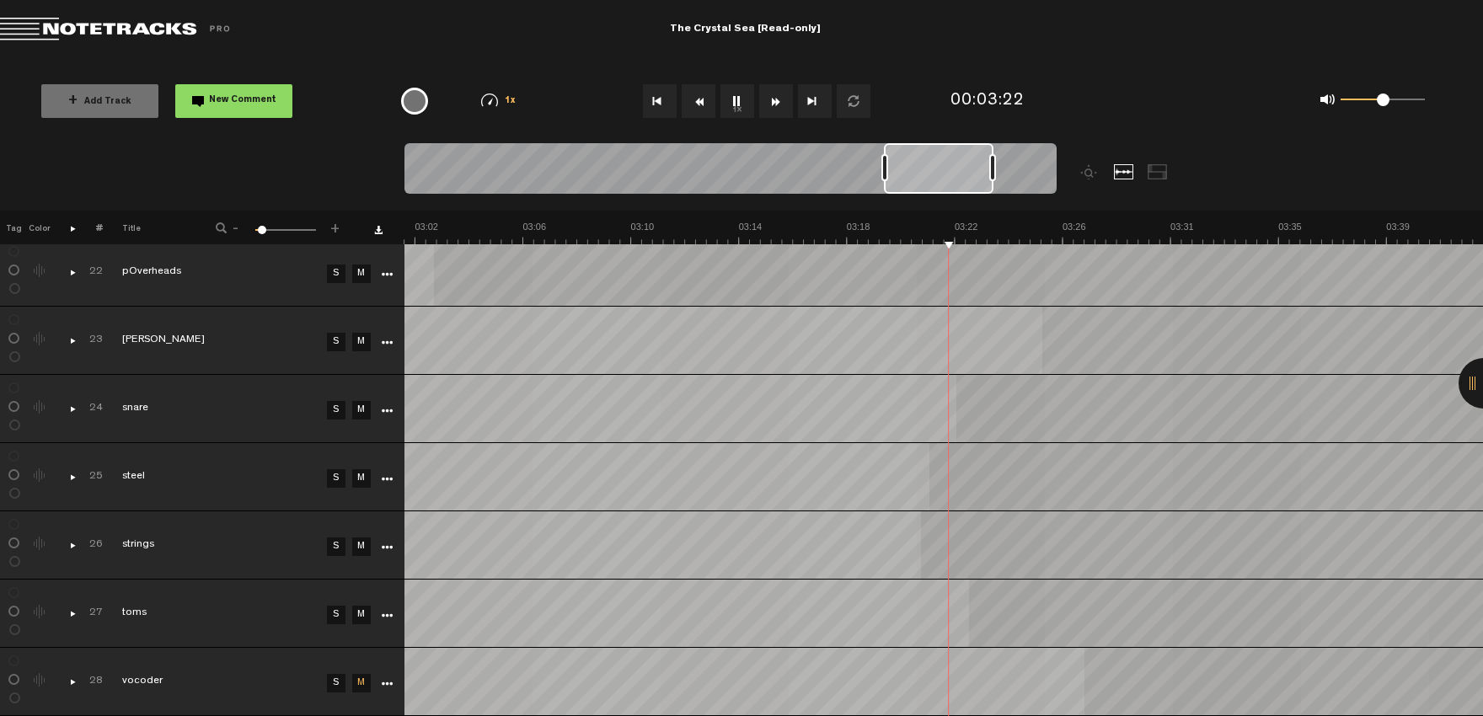
scroll to position [0, 4738]
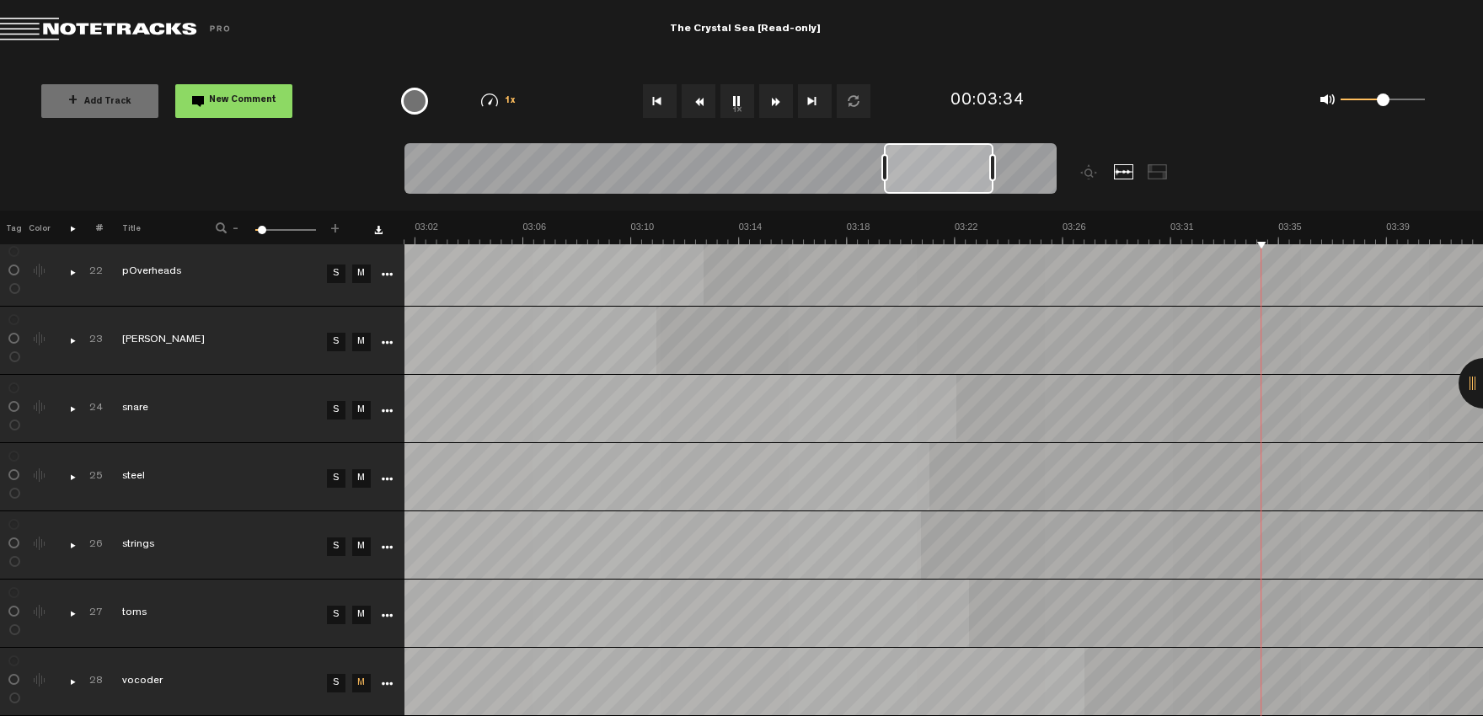
click at [737, 101] on button "1x" at bounding box center [738, 101] width 34 height 34
